Goal: Information Seeking & Learning: Learn about a topic

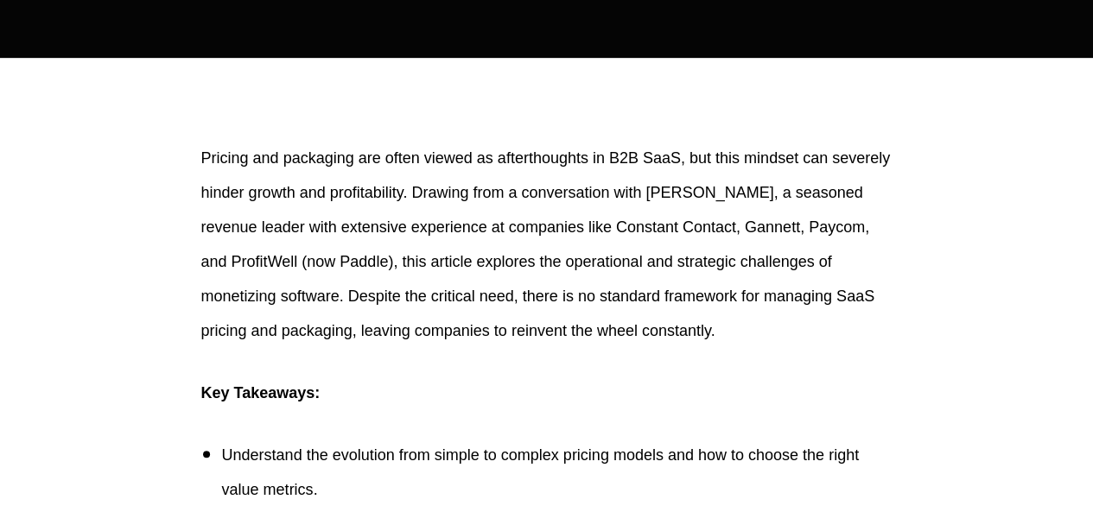
scroll to position [432, 0]
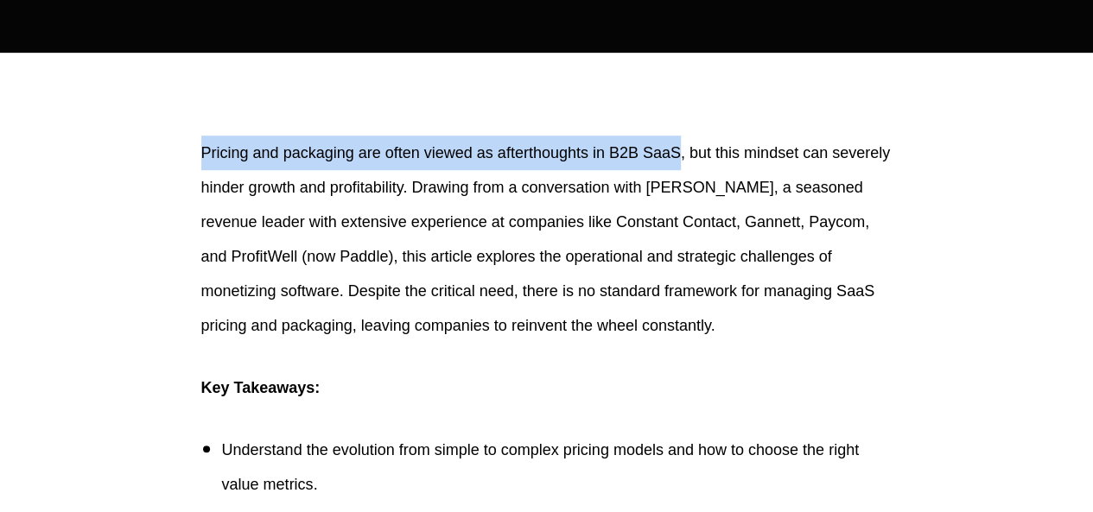
drag, startPoint x: 181, startPoint y: 154, endPoint x: 681, endPoint y: 158, distance: 499.3
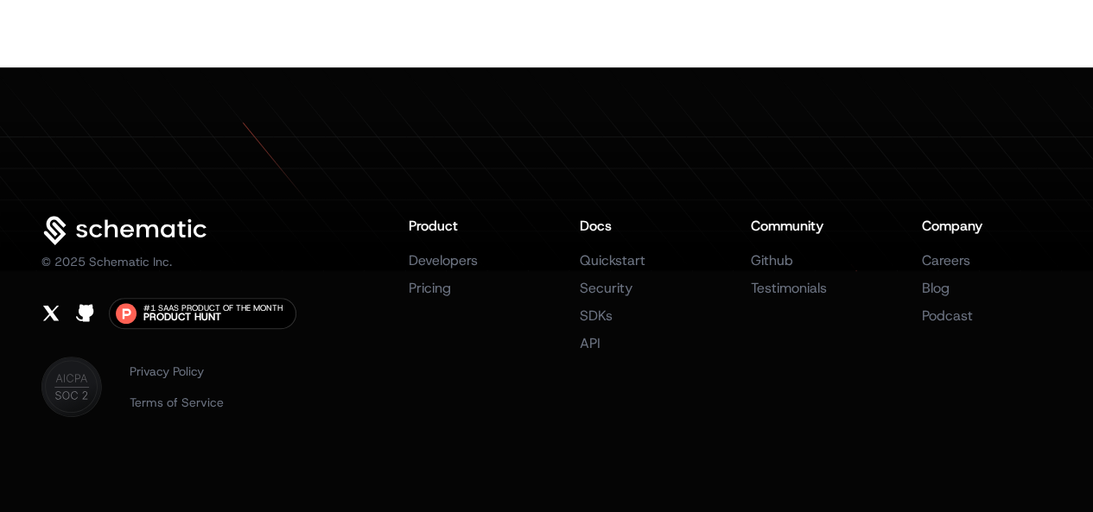
scroll to position [3226, 0]
